Goal: Obtain resource: Download file/media

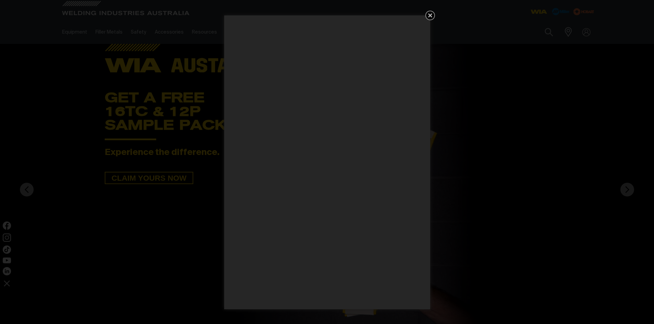
click at [430, 15] on icon "Get 5 WIA Welding Guides Free!" at bounding box center [430, 15] width 4 height 4
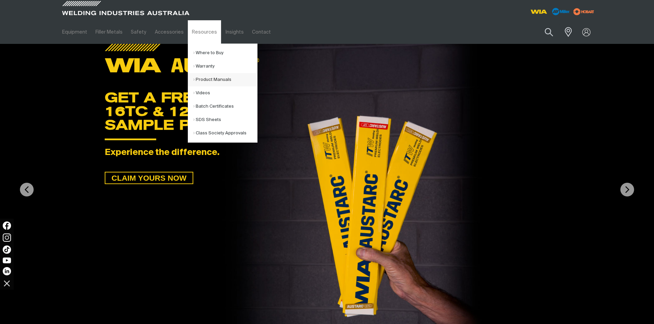
click at [212, 78] on link "Product Manuals" at bounding box center [225, 79] width 64 height 13
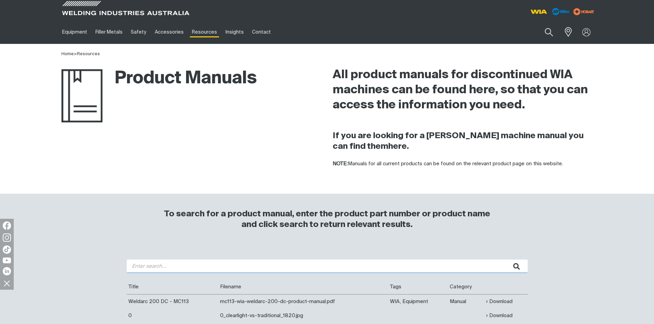
click at [183, 270] on input "search" at bounding box center [327, 266] width 401 height 13
type input "cp143"
click at [506, 260] on button "submit" at bounding box center [517, 266] width 22 height 13
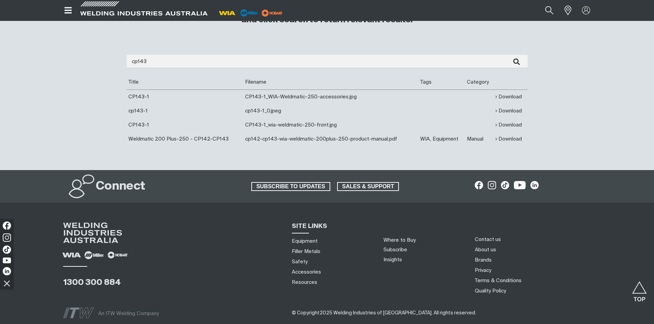
scroll to position [206, 0]
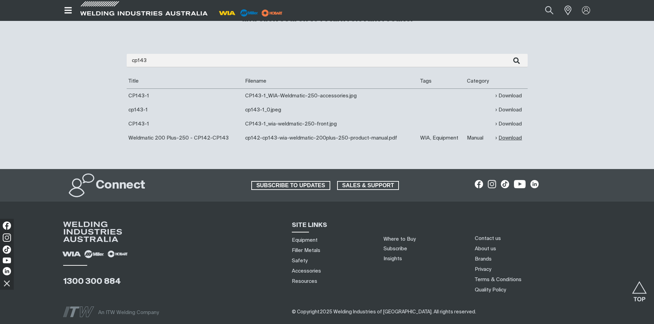
click at [509, 138] on link "Download" at bounding box center [508, 138] width 26 height 8
